Goal: Check status: Check status

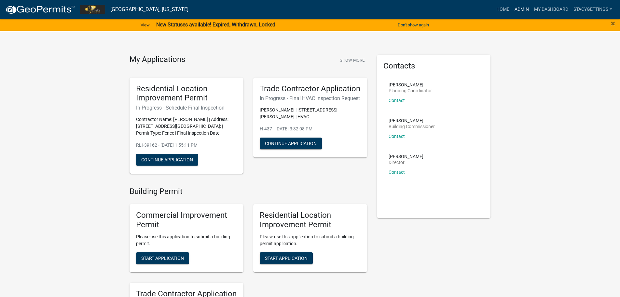
drag, startPoint x: 522, startPoint y: 4, endPoint x: 522, endPoint y: 11, distance: 6.8
click at [522, 4] on link "Admin" at bounding box center [522, 9] width 20 height 12
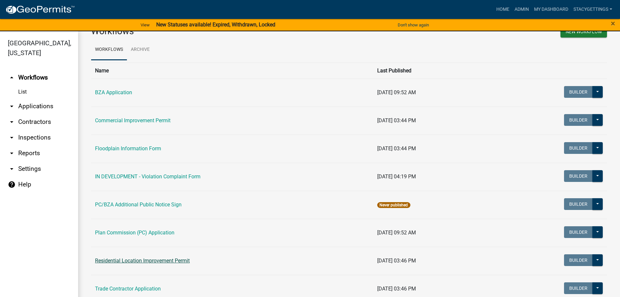
scroll to position [35, 0]
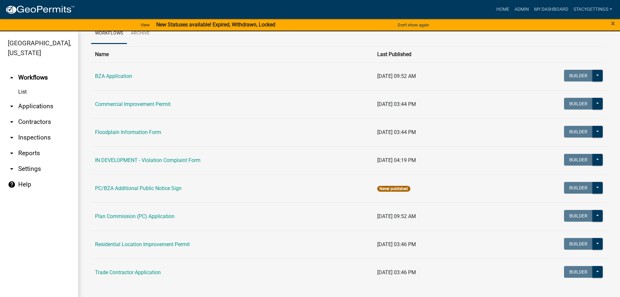
click at [176, 245] on link "Residential Location Improvement Permit" at bounding box center [142, 244] width 95 height 6
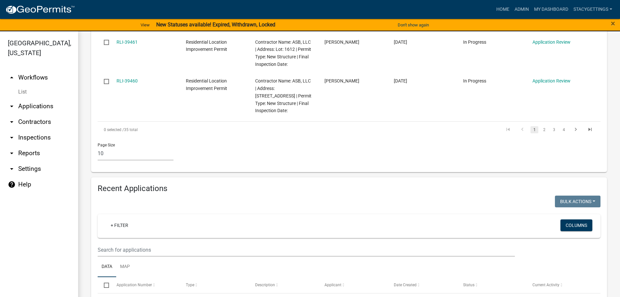
scroll to position [651, 0]
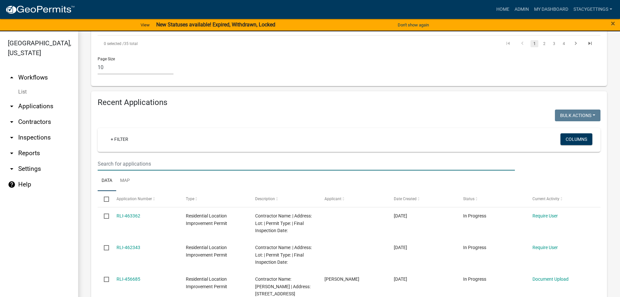
paste input "10-03-12-100-008.000-003"
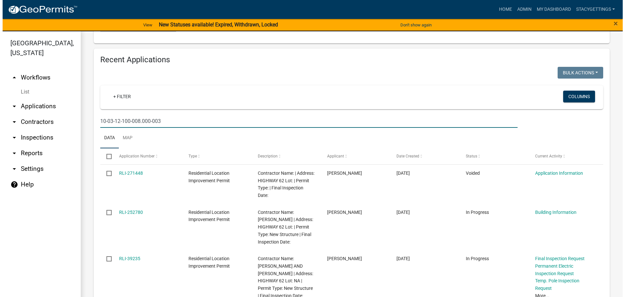
scroll to position [748, 0]
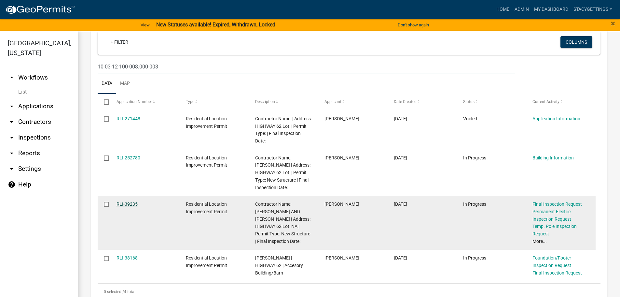
type input "10-03-12-100-008.000-003"
click at [124, 201] on link "RLI-39235" at bounding box center [127, 203] width 21 height 5
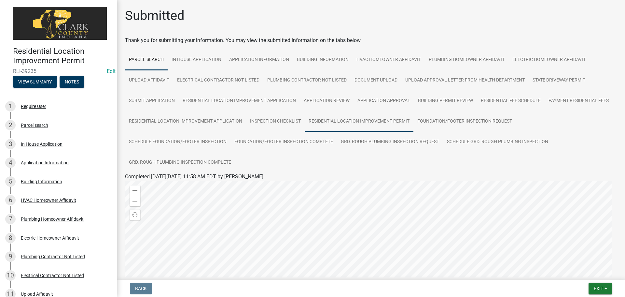
click at [346, 121] on link "Residential Location Improvement Permit" at bounding box center [359, 121] width 109 height 21
click at [187, 183] on link "Residential Location Improvement Permit" at bounding box center [172, 184] width 95 height 6
